Goal: Navigation & Orientation: Understand site structure

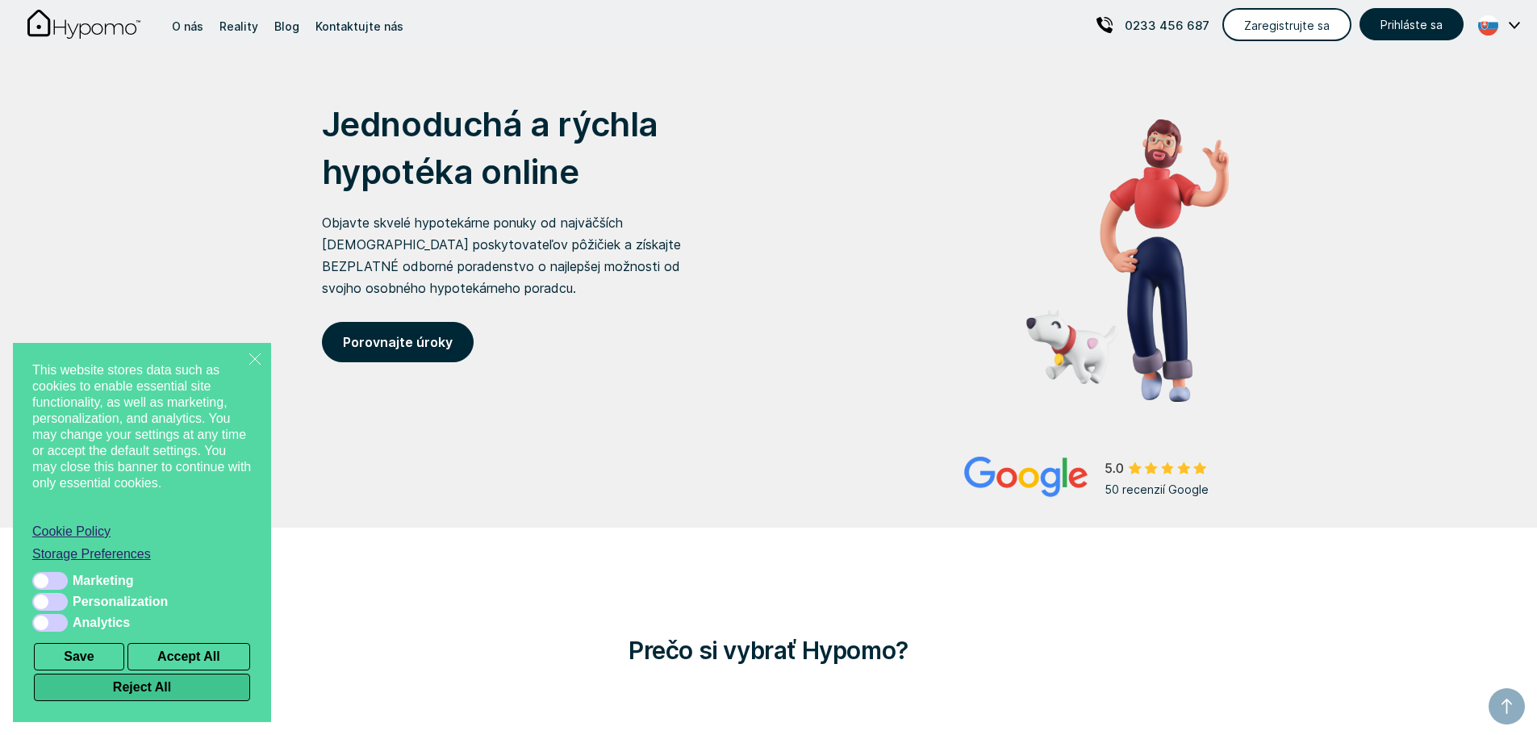
click at [165, 682] on button "Reject All" at bounding box center [142, 687] width 216 height 27
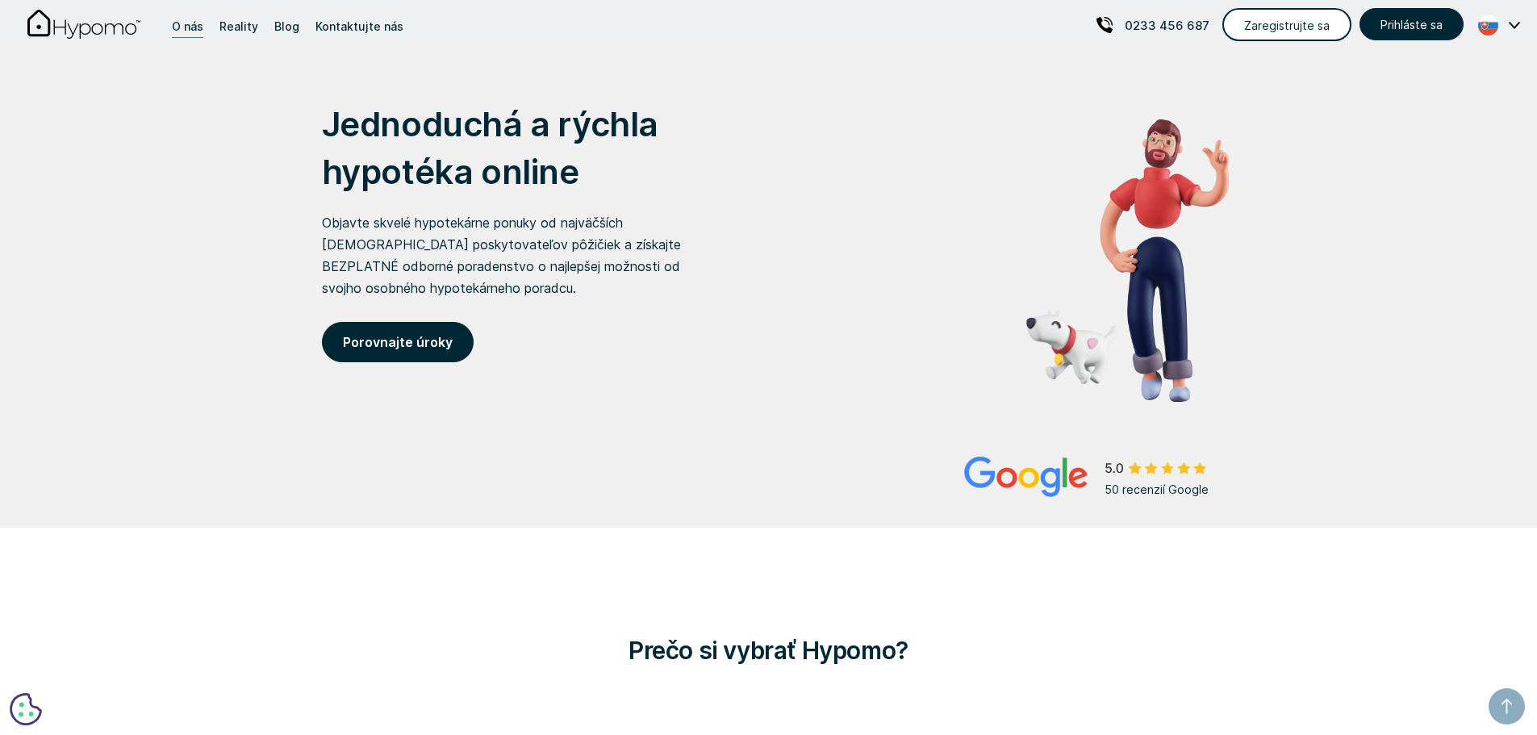
click at [189, 32] on div "O nás" at bounding box center [187, 26] width 31 height 22
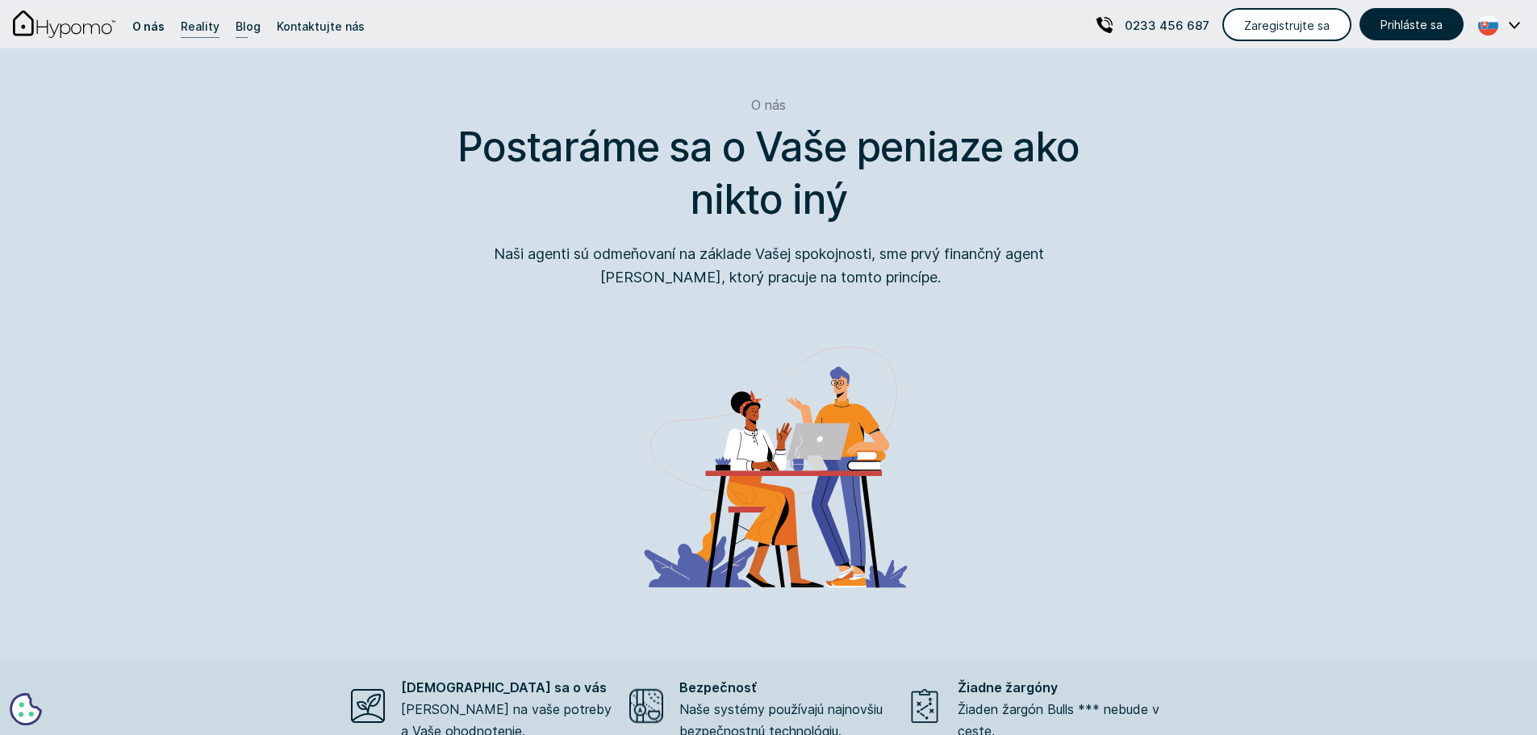
click at [232, 34] on link "Blog" at bounding box center [248, 24] width 33 height 48
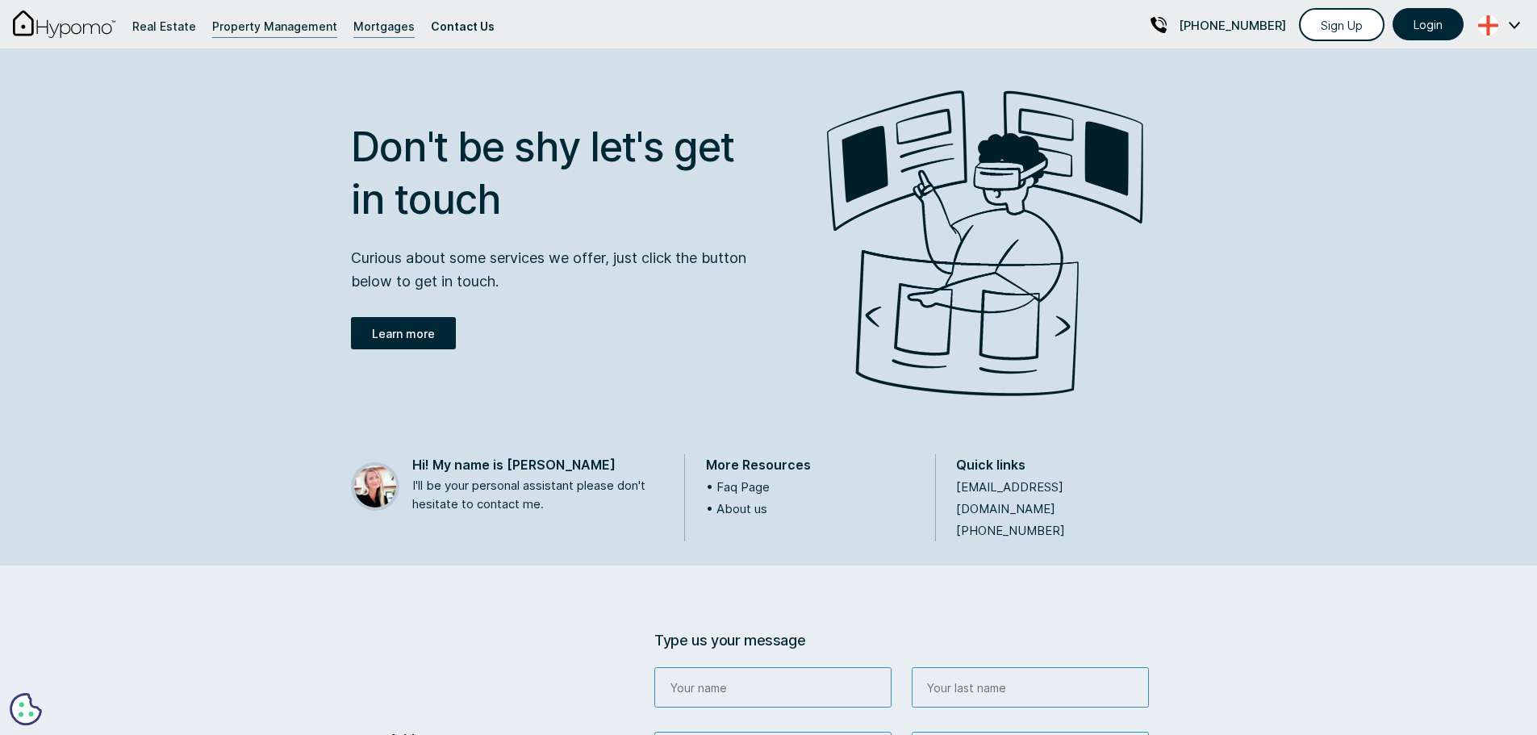
click at [262, 41] on link "Property Management" at bounding box center [274, 24] width 133 height 48
